Goal: Task Accomplishment & Management: Manage account settings

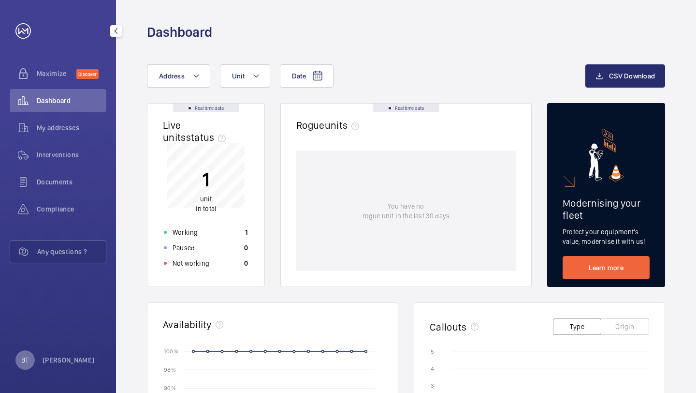
click at [27, 357] on p "BT" at bounding box center [24, 360] width 7 height 10
click at [36, 338] on p "Logout" at bounding box center [42, 338] width 35 height 10
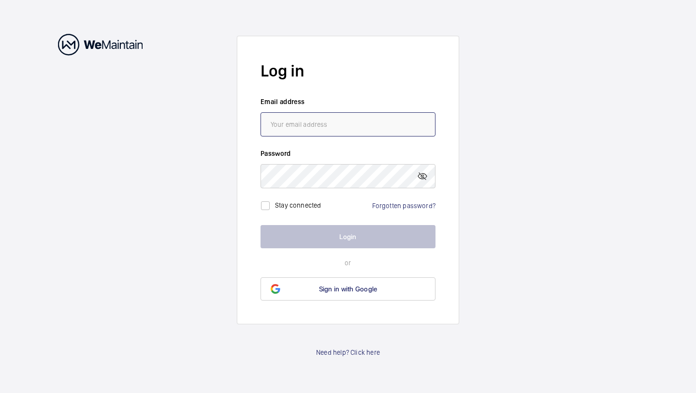
click at [321, 132] on input "email" at bounding box center [348, 124] width 175 height 24
paste input "[PERSON_NAME][EMAIL_ADDRESS][PERSON_NAME][DOMAIN_NAME]"
type input "[PERSON_NAME][EMAIL_ADDRESS][PERSON_NAME][DOMAIN_NAME]"
click at [395, 204] on link "Forgotten password?" at bounding box center [403, 206] width 63 height 8
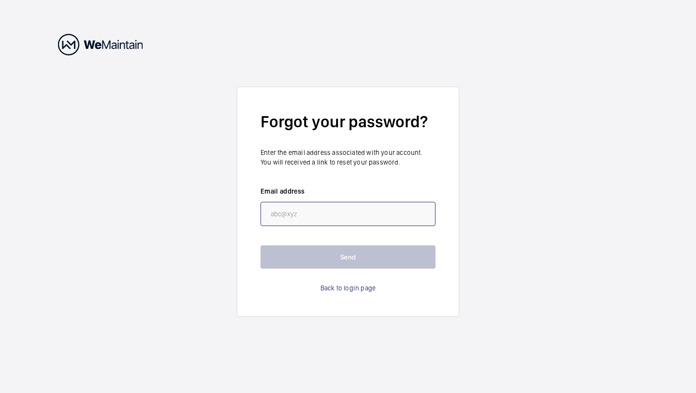
click at [379, 215] on input "email" at bounding box center [348, 214] width 175 height 24
paste input "[PERSON_NAME][EMAIL_ADDRESS][PERSON_NAME][DOMAIN_NAME]"
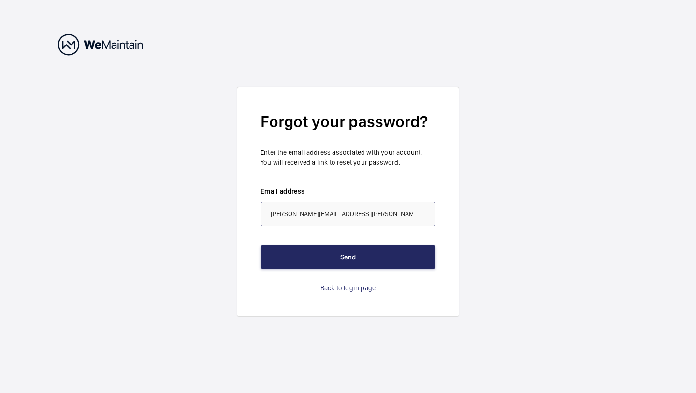
type input "[PERSON_NAME][EMAIL_ADDRESS][PERSON_NAME][DOMAIN_NAME]"
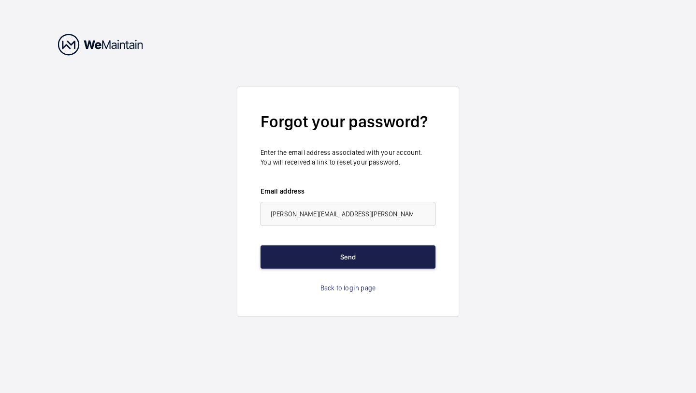
click at [357, 253] on button "Send" at bounding box center [348, 256] width 175 height 23
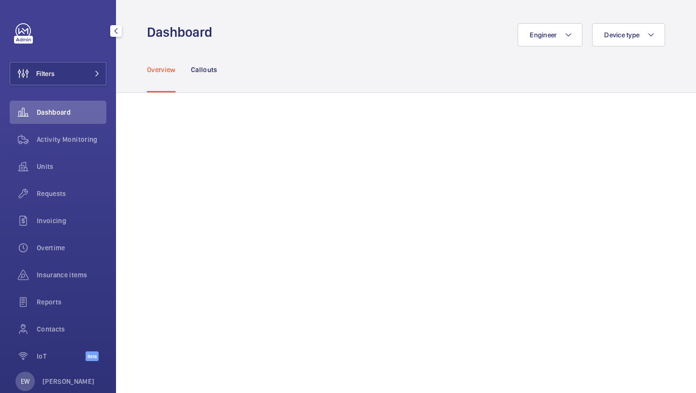
click at [77, 73] on button "Filters" at bounding box center [58, 73] width 97 height 23
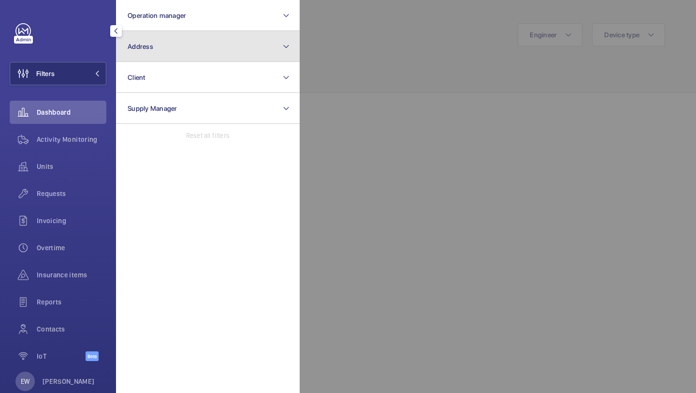
click at [129, 50] on span "Address" at bounding box center [141, 47] width 26 height 8
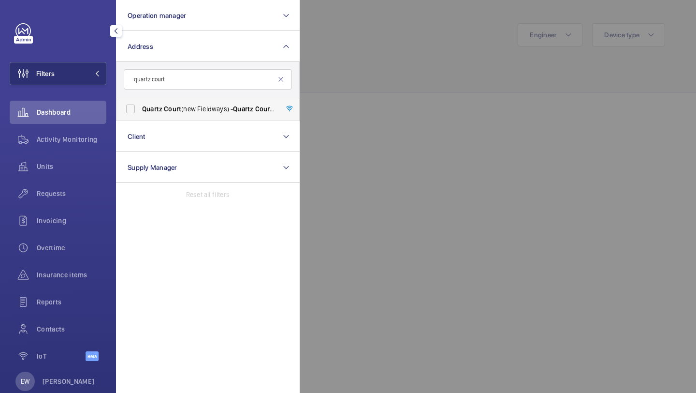
type input "quartz court"
click at [148, 110] on span "Quartz" at bounding box center [152, 109] width 20 height 8
click at [140, 110] on input "Quartz Court (new Fieldways) - Quartz Court (new Fieldways), LONDON EN5 2UP" at bounding box center [130, 108] width 19 height 19
checkbox input "true"
click at [63, 216] on span "Invoicing" at bounding box center [72, 221] width 70 height 10
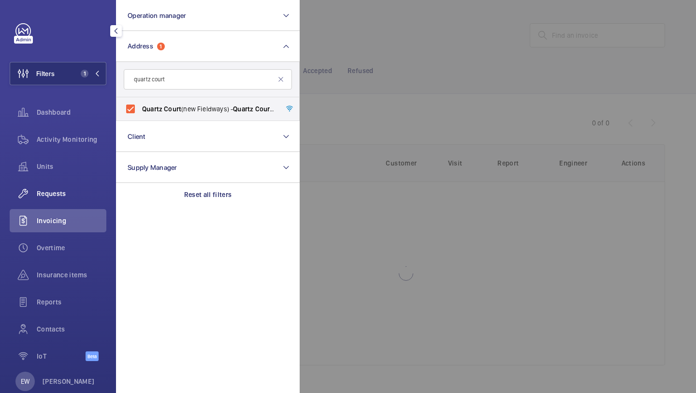
click at [62, 198] on div "Requests" at bounding box center [58, 193] width 97 height 23
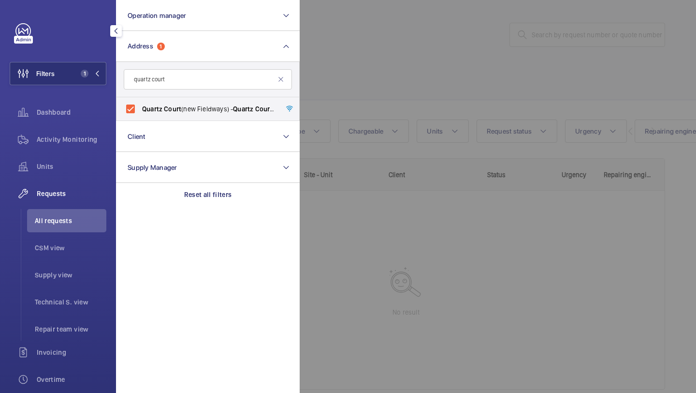
click at [467, 62] on div at bounding box center [648, 196] width 696 height 393
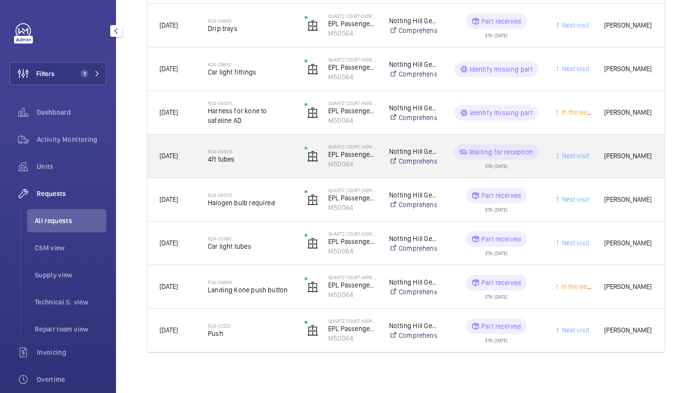
scroll to position [493, 0]
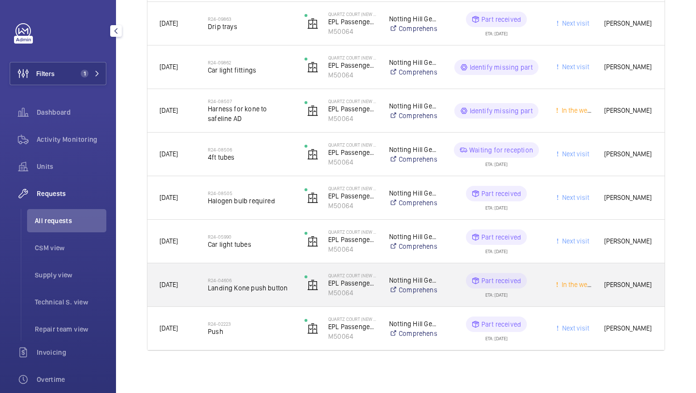
click at [263, 268] on div "R24-04606 Landing Kone push button" at bounding box center [244, 285] width 96 height 44
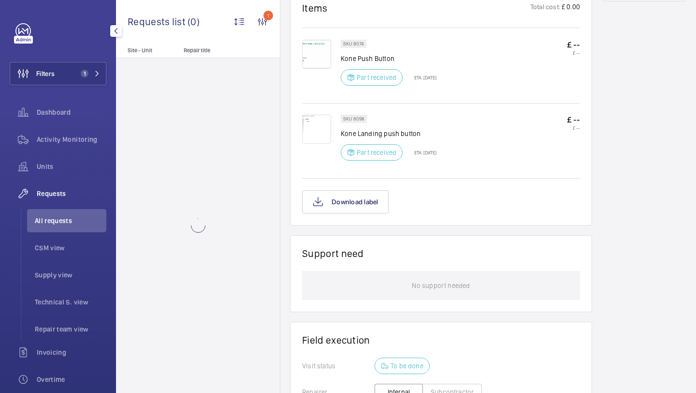
scroll to position [573, 0]
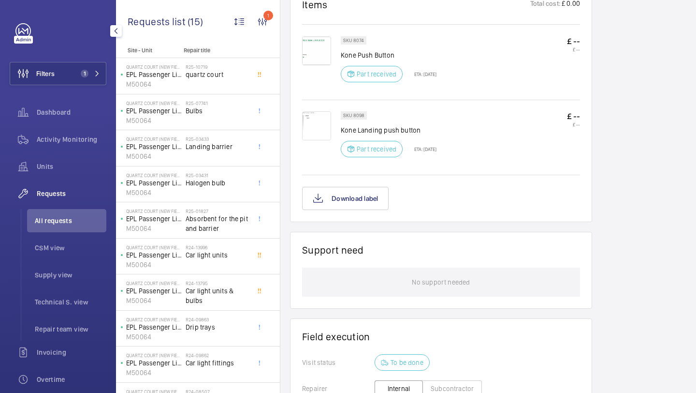
click at [321, 118] on img at bounding box center [316, 125] width 29 height 29
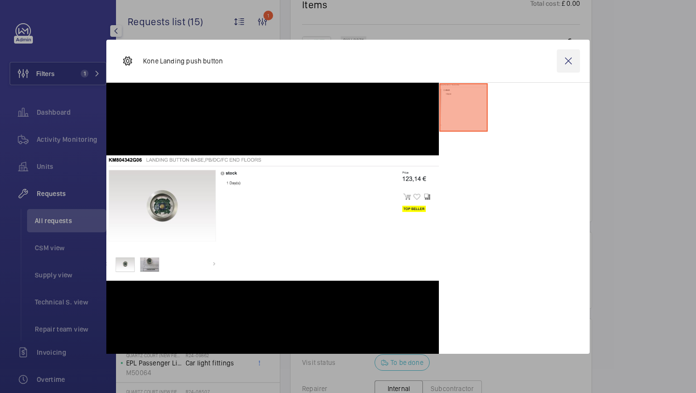
click at [565, 59] on wm-front-icon-button at bounding box center [568, 60] width 23 height 23
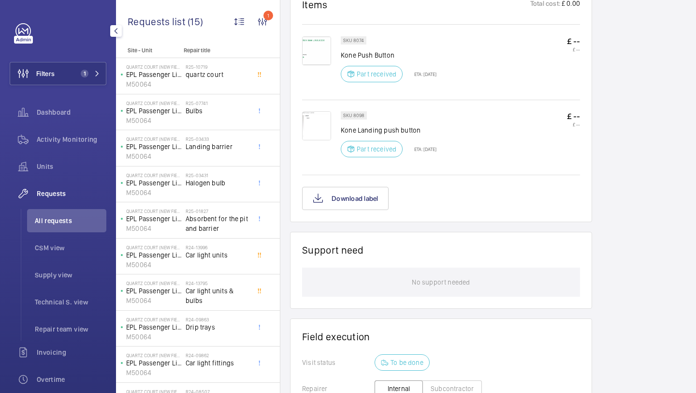
click at [317, 51] on img at bounding box center [316, 50] width 29 height 29
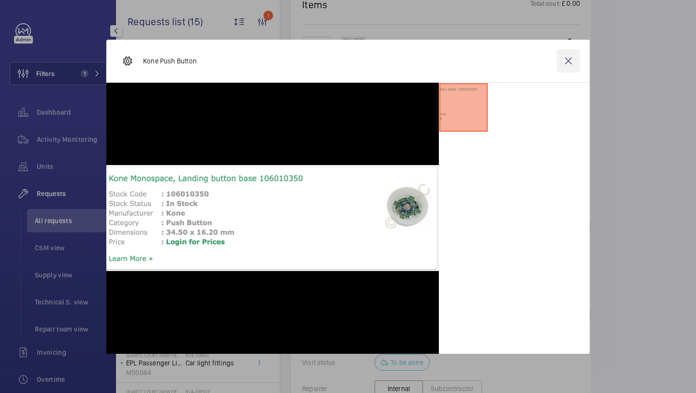
click at [570, 57] on wm-front-icon-button at bounding box center [568, 60] width 23 height 23
